Goal: Browse casually

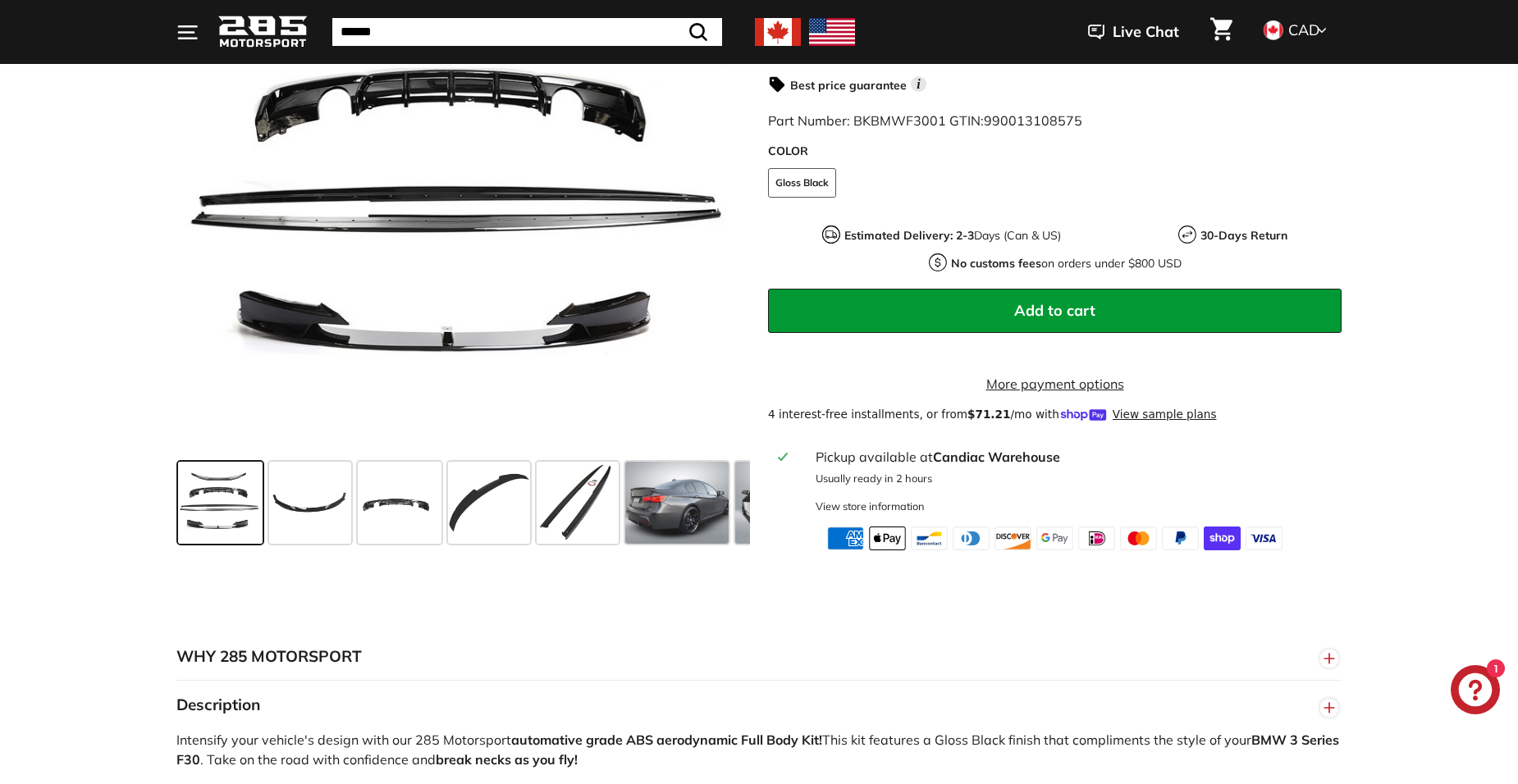
scroll to position [574, 0]
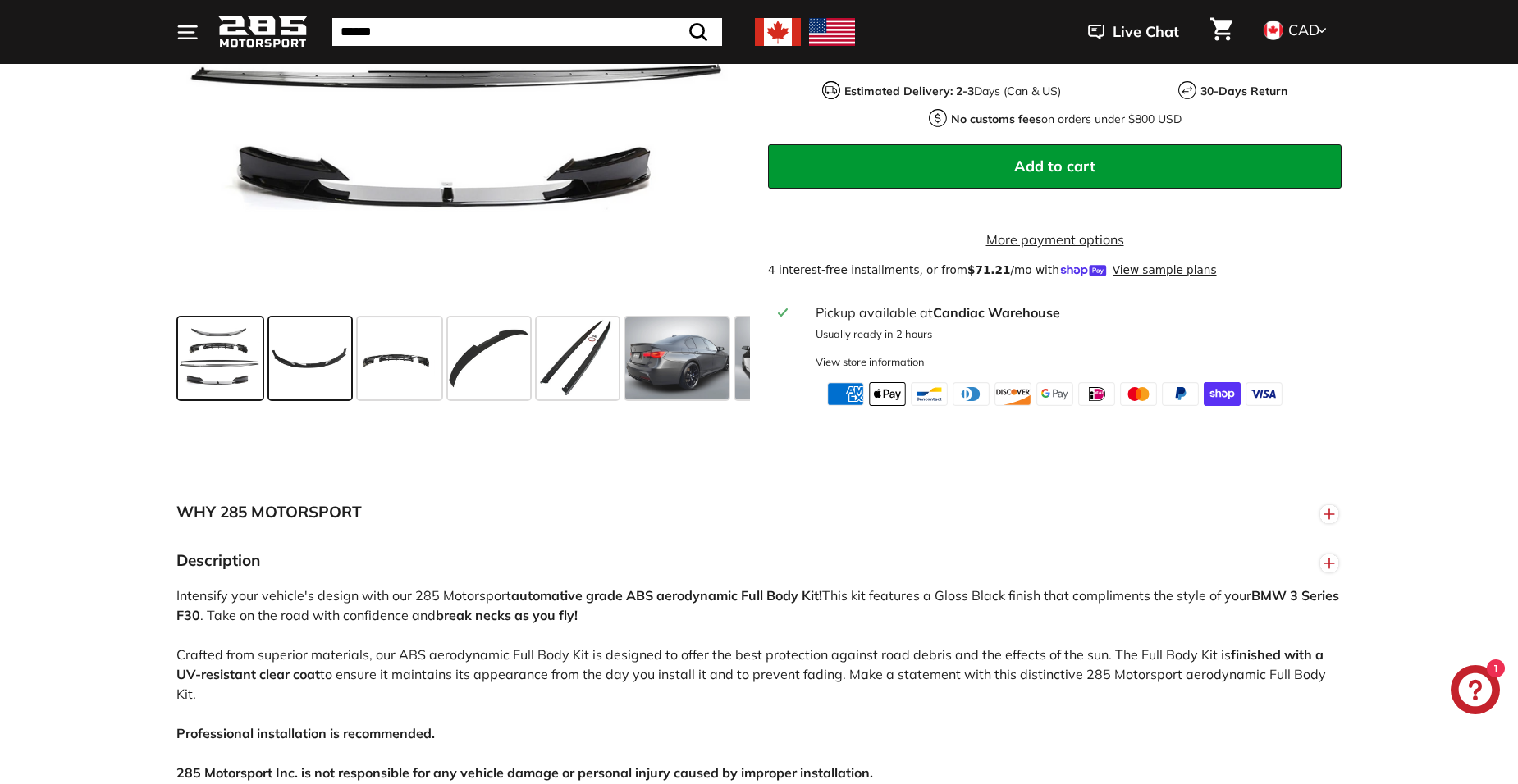
click at [291, 375] on span at bounding box center [310, 358] width 82 height 82
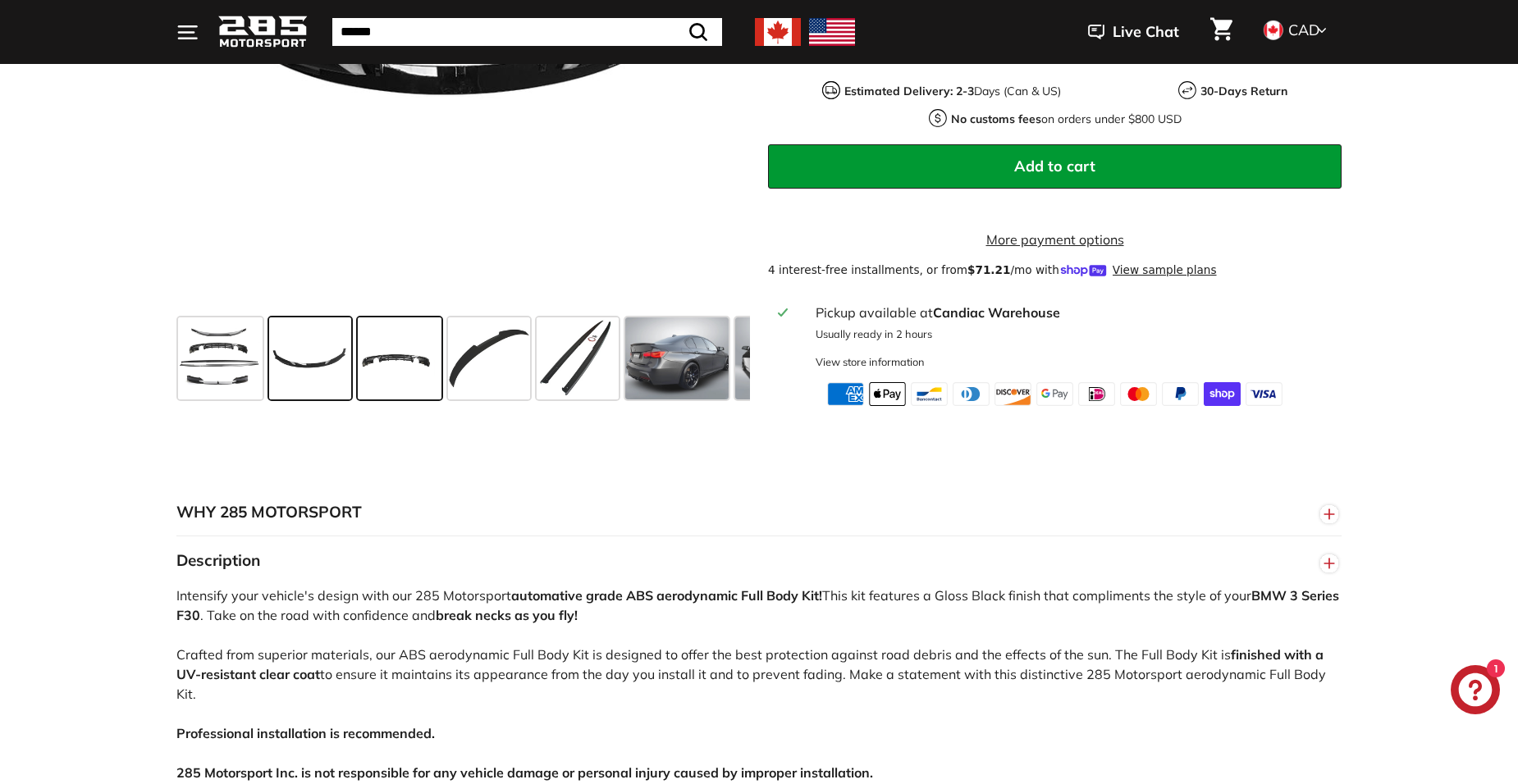
click at [382, 385] on span at bounding box center [400, 358] width 84 height 82
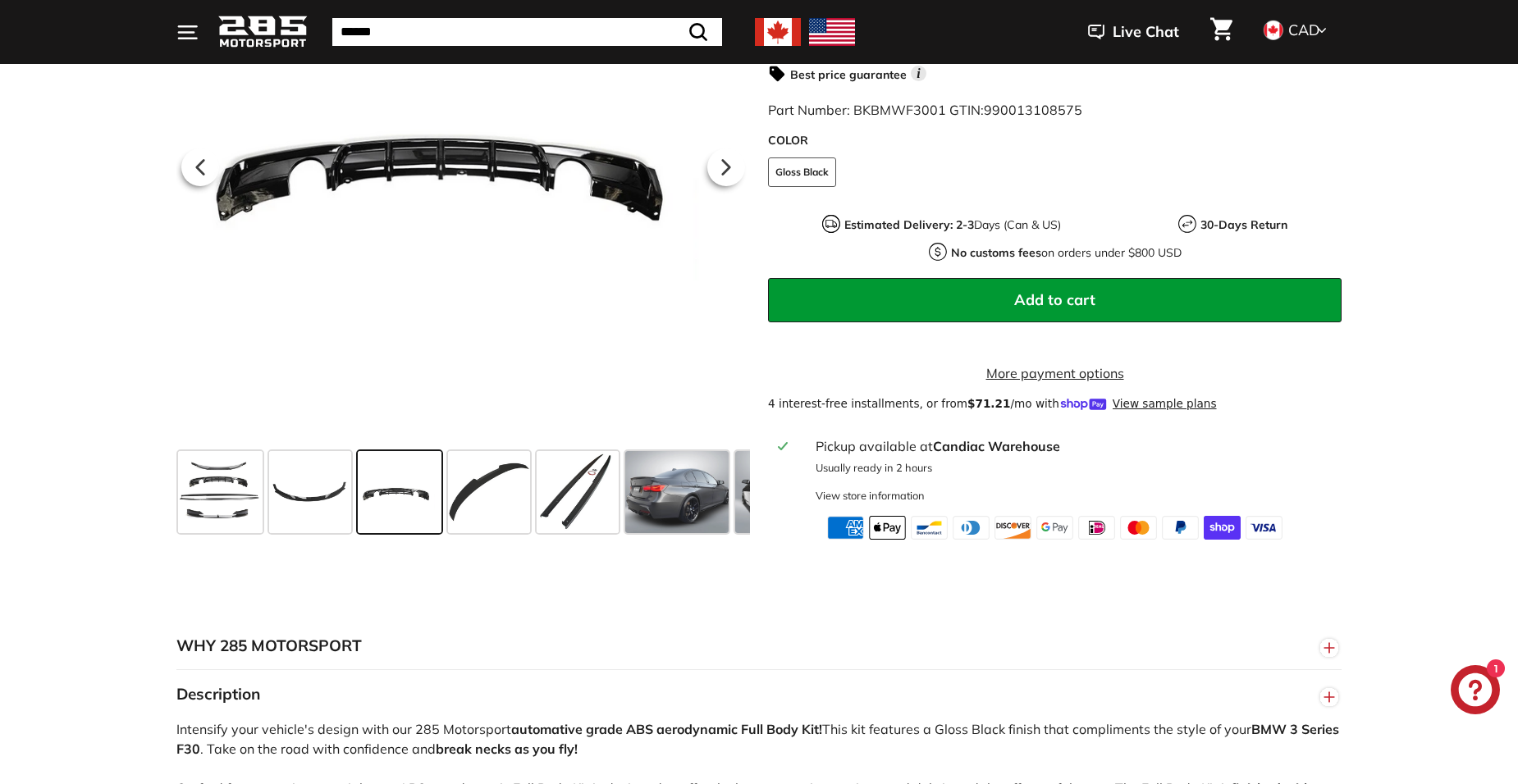
scroll to position [410, 0]
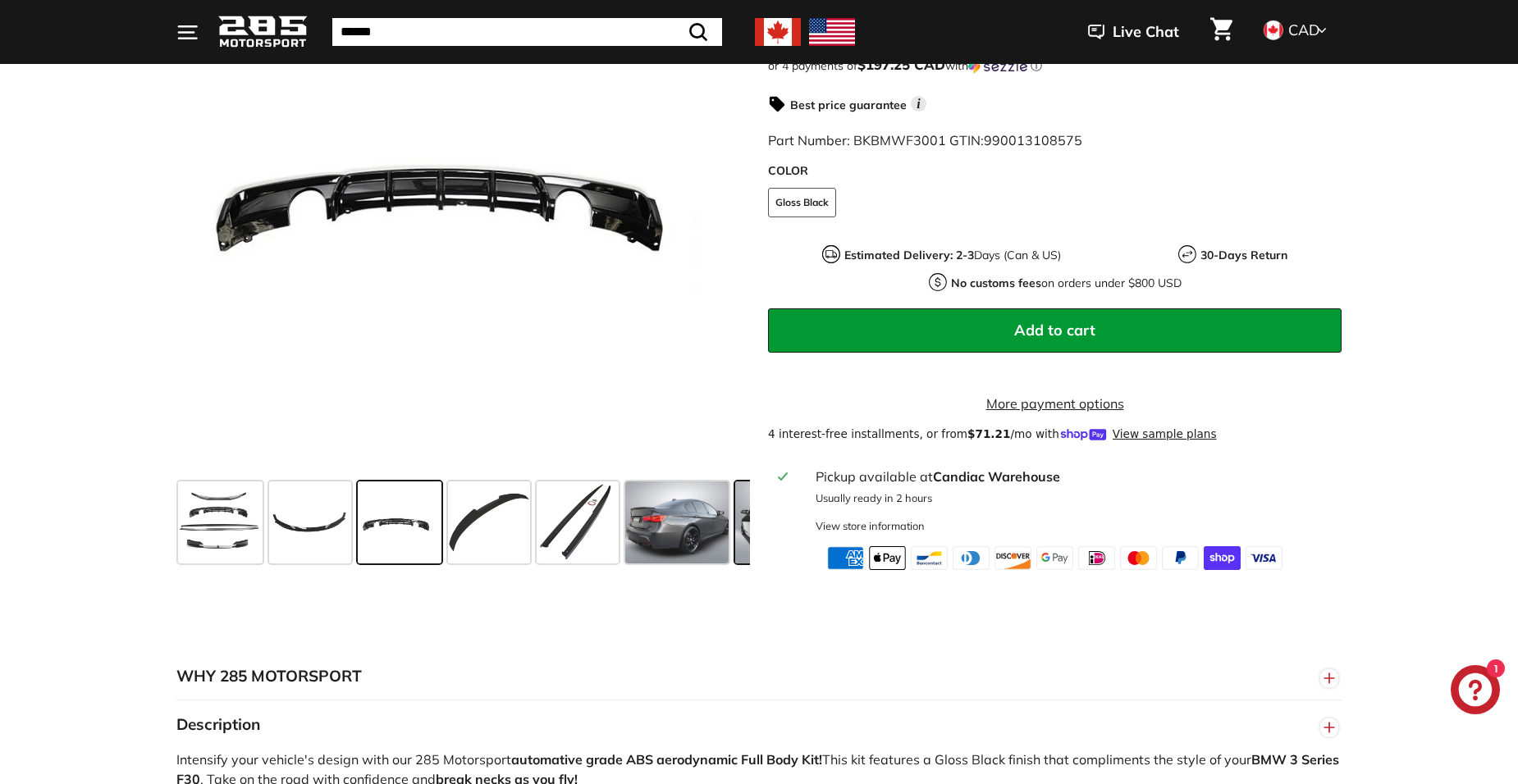
drag, startPoint x: 756, startPoint y: 507, endPoint x: 742, endPoint y: 514, distance: 15.7
click at [742, 514] on div ".cls-1{fill:none;stroke:#000;stroke-miterlimit:10;stroke-width:2px} .cls-1{fill…" at bounding box center [749, 220] width 1183 height 699
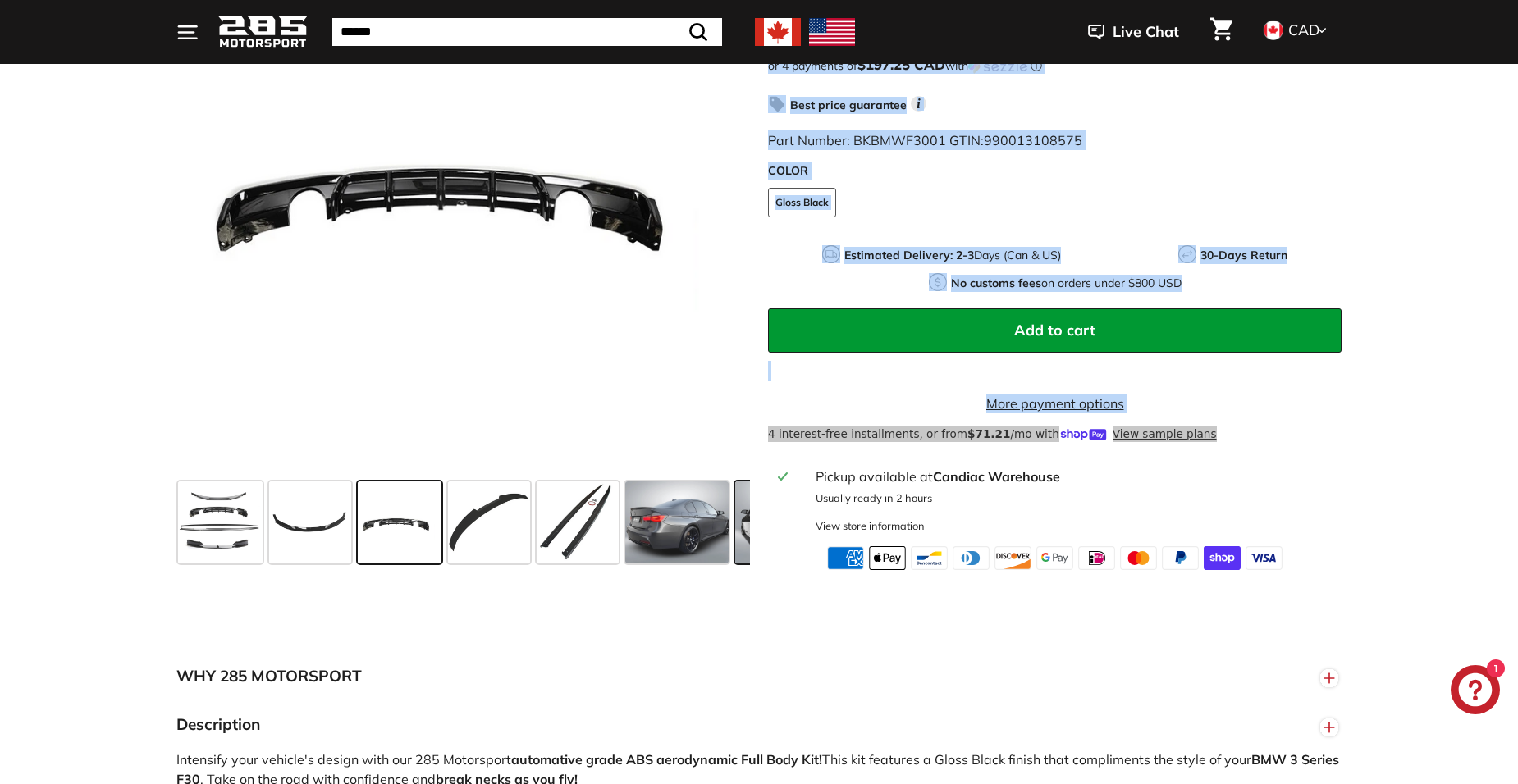
scroll to position [0, 17]
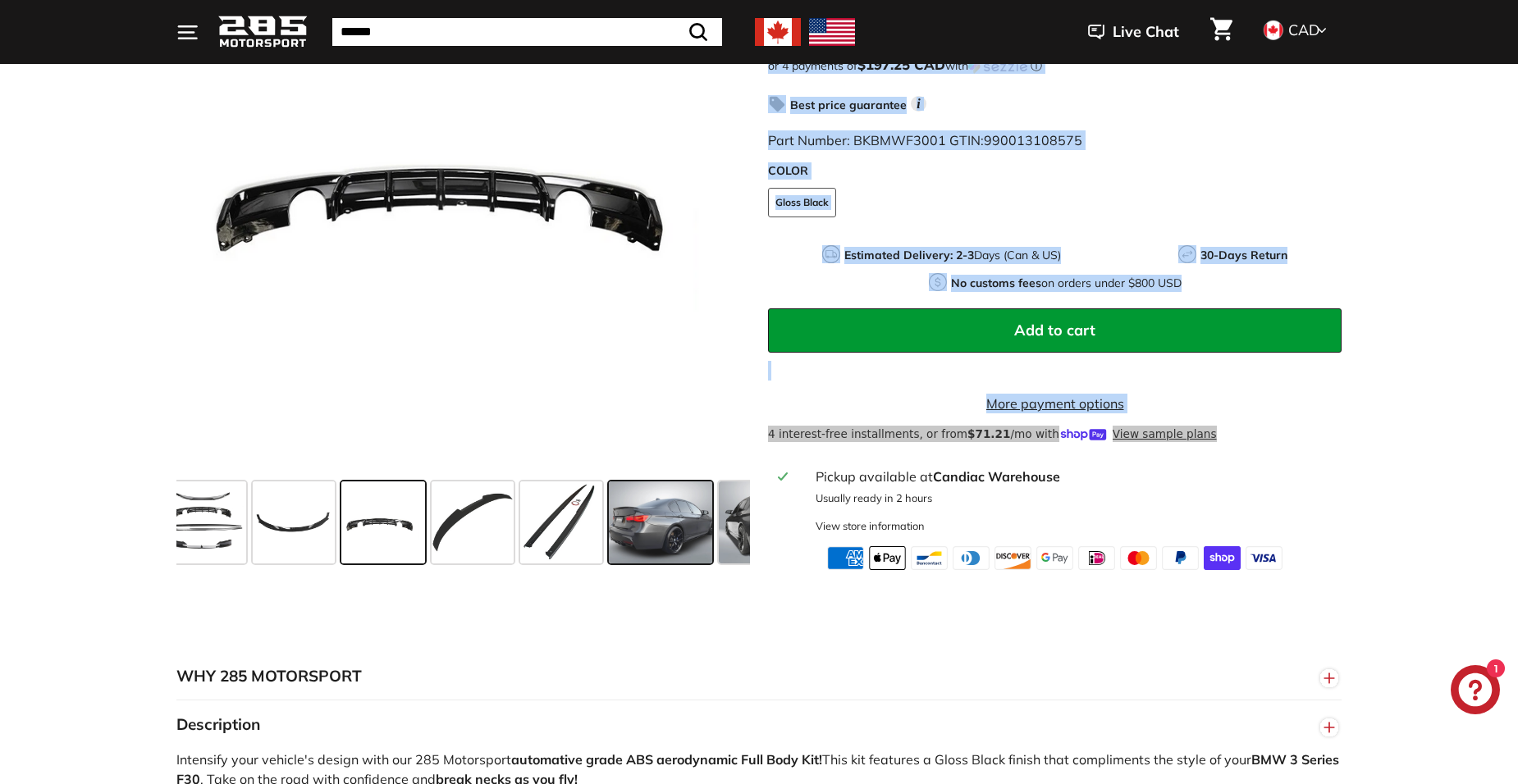
drag, startPoint x: 742, startPoint y: 514, endPoint x: 693, endPoint y: 524, distance: 50.0
click at [694, 523] on span at bounding box center [660, 523] width 104 height 82
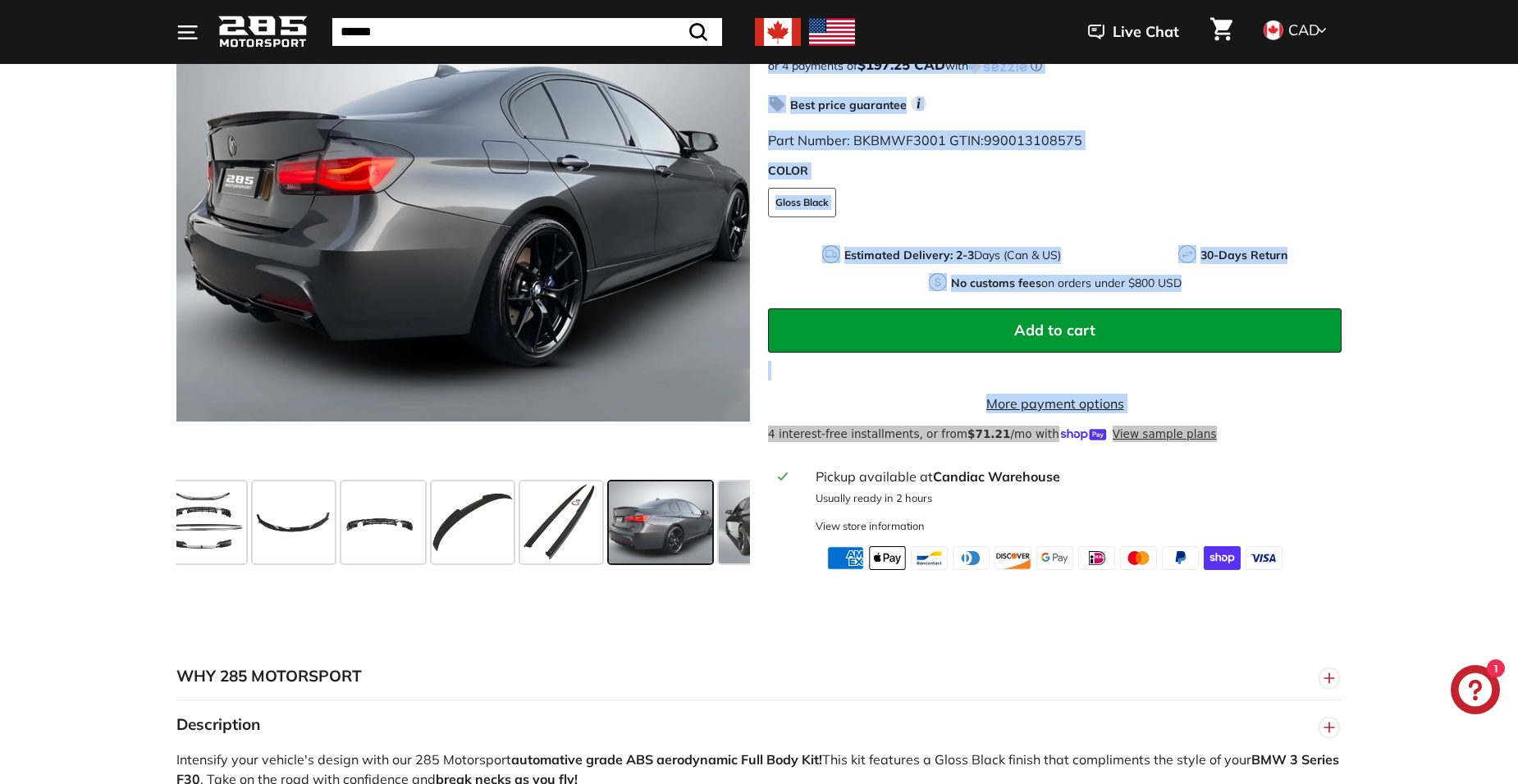
click at [644, 540] on span at bounding box center [660, 523] width 104 height 82
drag, startPoint x: 566, startPoint y: 549, endPoint x: 332, endPoint y: 550, distance: 234.0
click at [332, 550] on div at bounding box center [463, 522] width 574 height 95
click at [729, 545] on span at bounding box center [773, 523] width 109 height 82
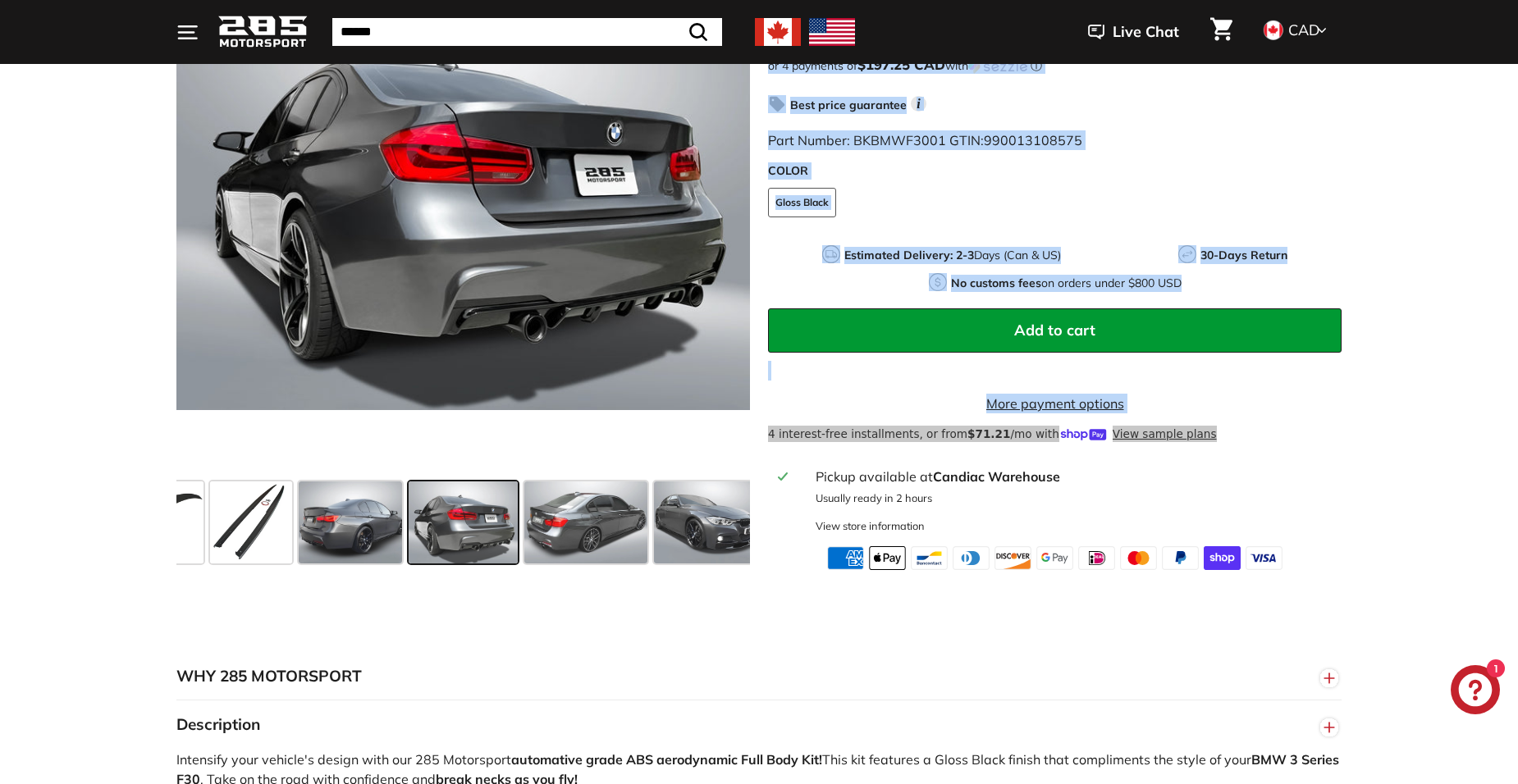
click at [729, 545] on span at bounding box center [706, 523] width 104 height 82
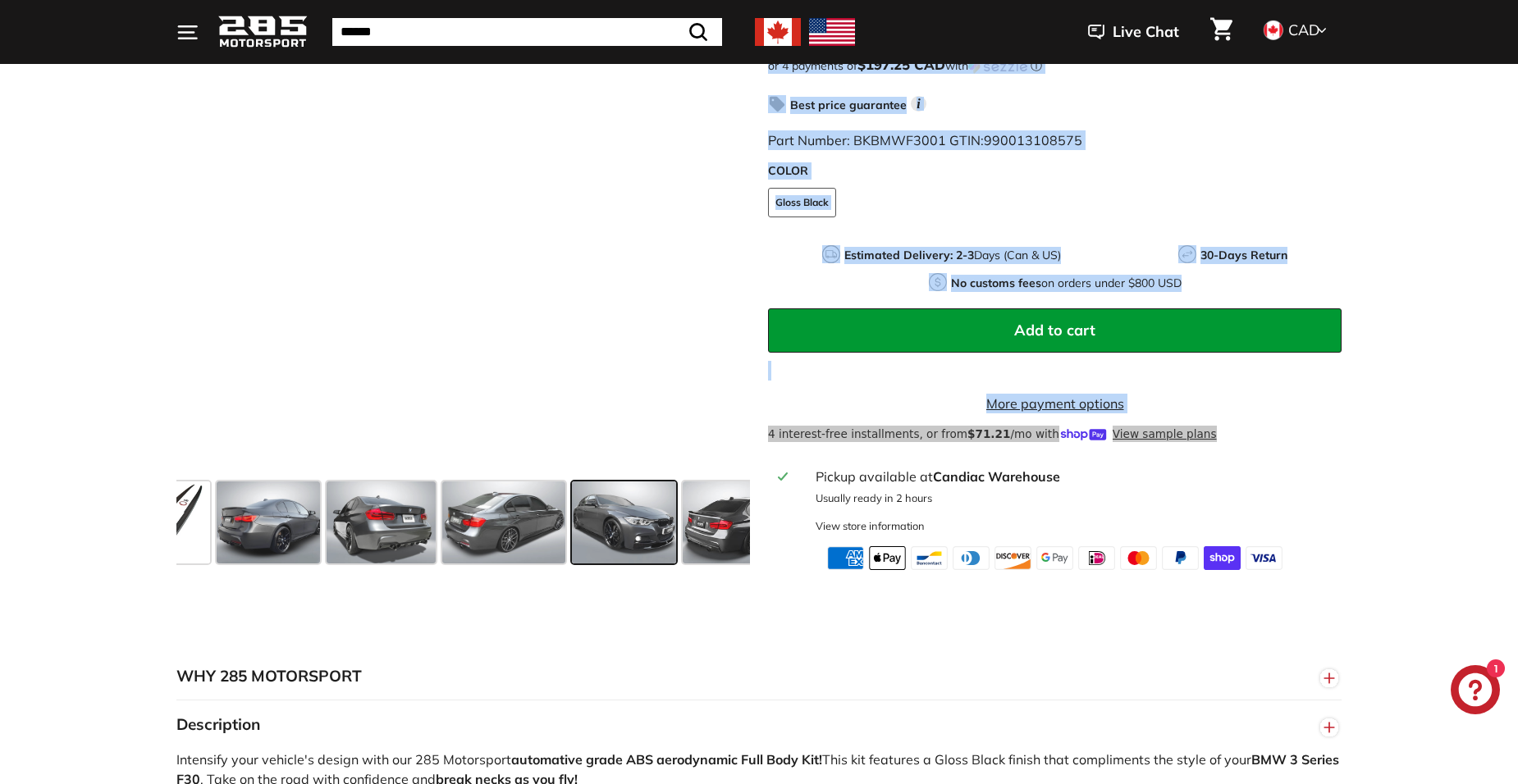
scroll to position [0, 515]
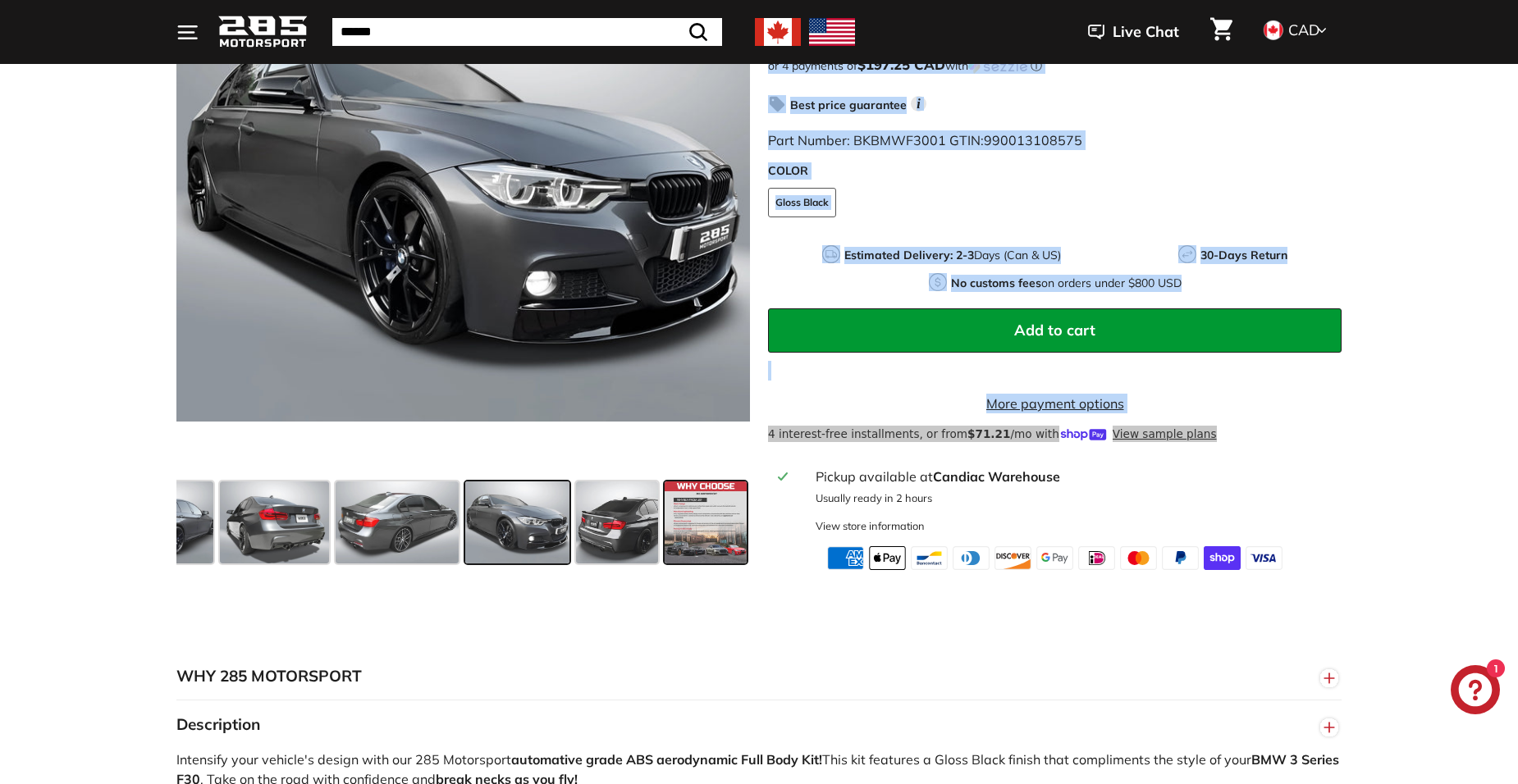
click at [710, 547] on span at bounding box center [706, 523] width 82 height 82
